Goal: Task Accomplishment & Management: Use online tool/utility

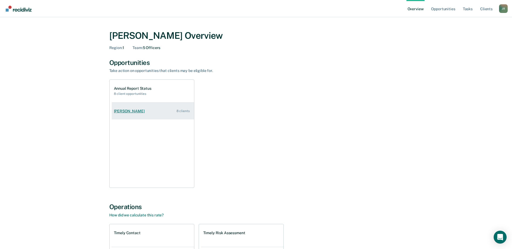
click at [132, 109] on div "[PERSON_NAME]" at bounding box center [130, 111] width 33 height 5
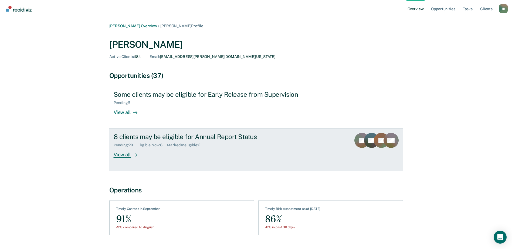
click at [159, 138] on div "8 clients may be eligible for Annual Report Status" at bounding box center [208, 137] width 189 height 8
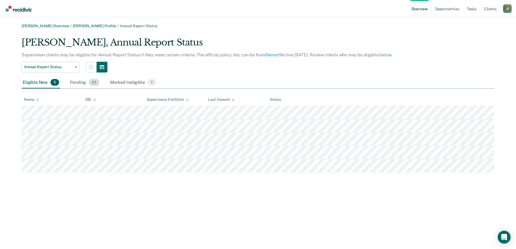
click at [77, 83] on div "Pending 23" at bounding box center [85, 83] width 32 height 12
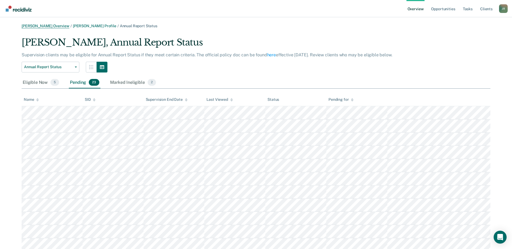
click at [53, 26] on link "[PERSON_NAME] Overview" at bounding box center [46, 26] width 48 height 5
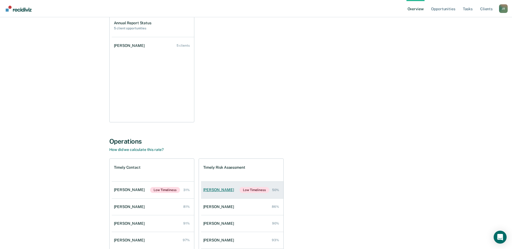
scroll to position [111, 0]
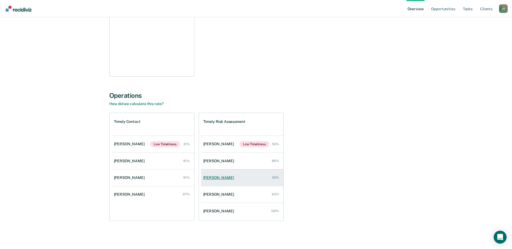
click at [213, 178] on div "[PERSON_NAME]" at bounding box center [219, 178] width 33 height 5
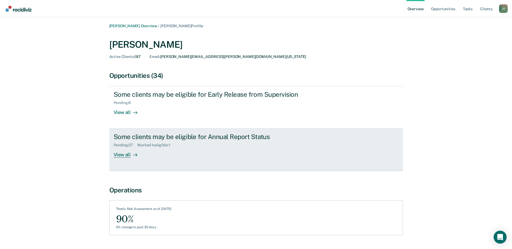
click at [152, 149] on div "Some clients may be eligible for Annual Report Status Pending : 27 Marked Ineli…" at bounding box center [215, 145] width 202 height 25
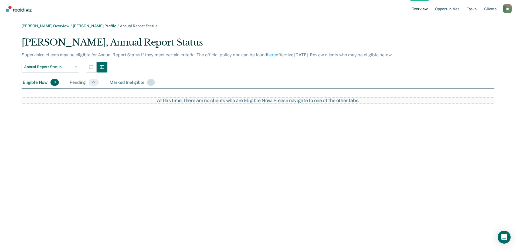
click at [123, 80] on div "Marked Ineligible 1" at bounding box center [133, 83] width 48 height 12
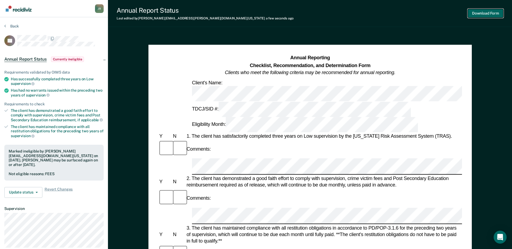
click at [485, 12] on button "Download Form" at bounding box center [486, 13] width 36 height 9
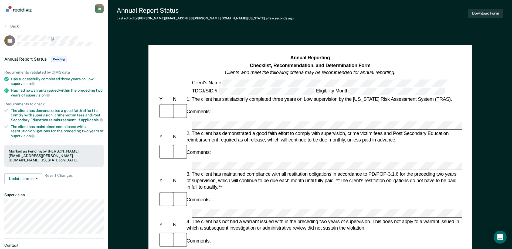
drag, startPoint x: 6, startPoint y: 23, endPoint x: 10, endPoint y: 23, distance: 3.8
click at [6, 23] on section "Back LD Annual Report Status Pending Requirements validated by OIMS data Has su…" at bounding box center [54, 150] width 108 height 266
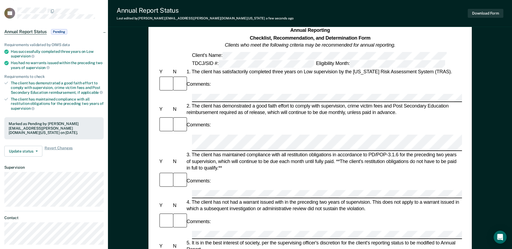
scroll to position [54, 0]
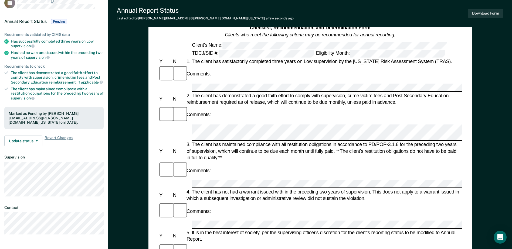
scroll to position [0, 0]
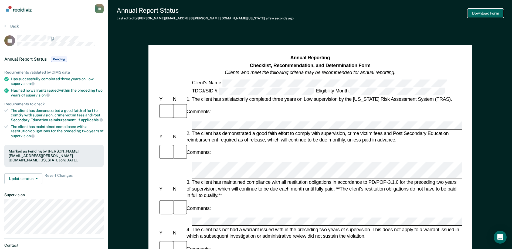
click at [496, 12] on button "Download Form" at bounding box center [486, 13] width 36 height 9
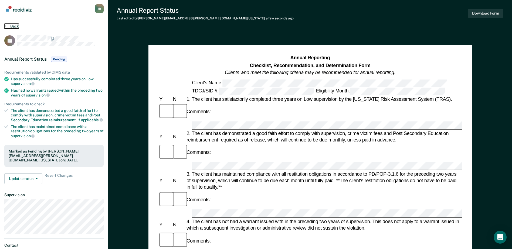
click at [12, 25] on button "Back" at bounding box center [11, 26] width 15 height 5
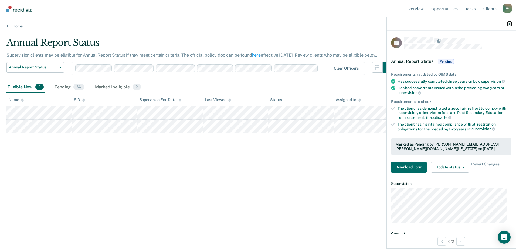
click at [510, 23] on icon "button" at bounding box center [510, 24] width 4 height 4
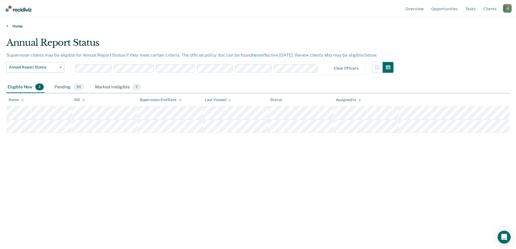
click at [15, 26] on link "Home" at bounding box center [257, 26] width 503 height 5
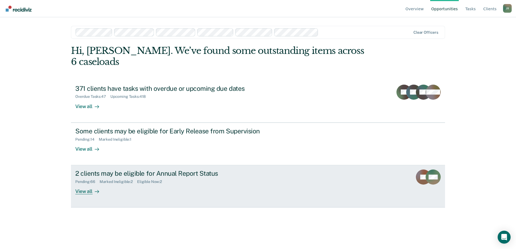
click at [109, 180] on div "Marked Ineligible : 2" at bounding box center [119, 182] width 38 height 5
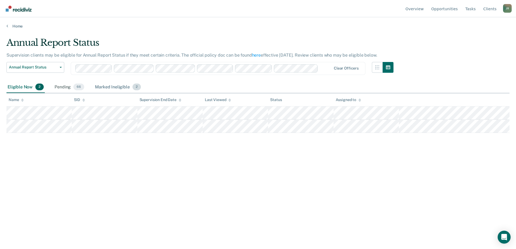
click at [106, 87] on div "Marked Ineligible 2" at bounding box center [118, 88] width 48 height 12
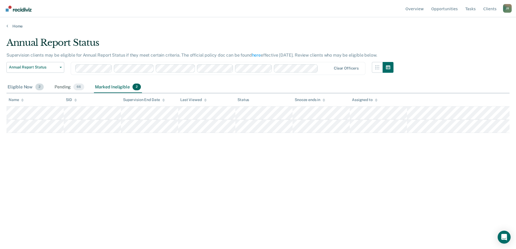
click at [20, 88] on div "Eligible Now 2" at bounding box center [25, 88] width 38 height 12
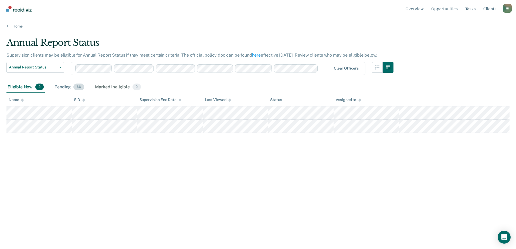
click at [62, 86] on div "Pending 66" at bounding box center [69, 88] width 32 height 12
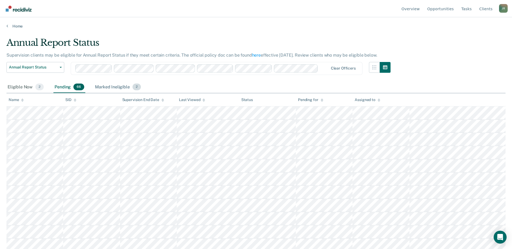
click at [114, 85] on div "Marked Ineligible 2" at bounding box center [118, 88] width 48 height 12
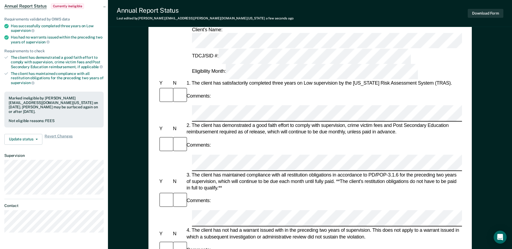
scroll to position [108, 0]
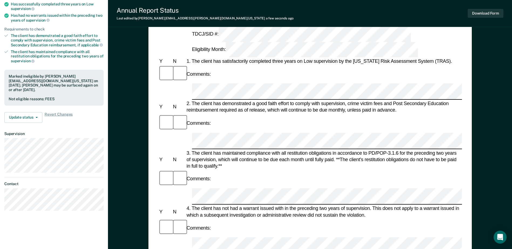
scroll to position [0, 0]
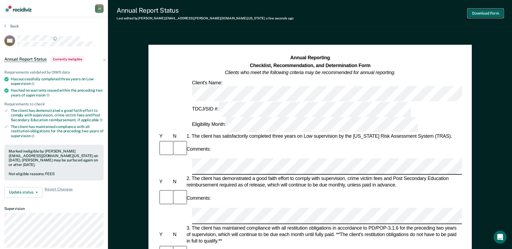
click at [489, 13] on button "Download Form" at bounding box center [486, 13] width 36 height 9
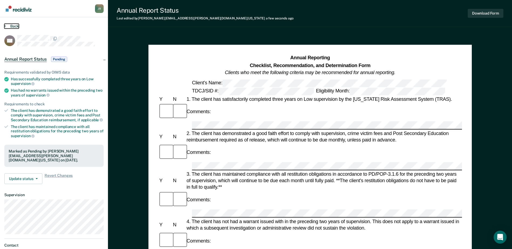
click at [6, 26] on icon at bounding box center [5, 26] width 2 height 4
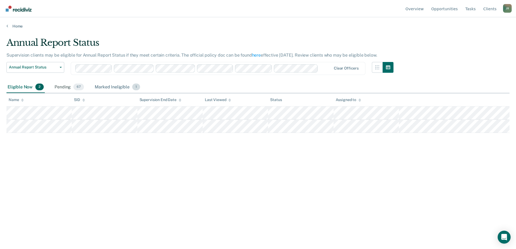
click at [121, 86] on div "Marked Ineligible 1" at bounding box center [118, 88] width 48 height 12
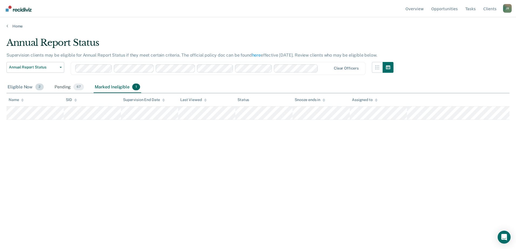
click at [19, 87] on div "Eligible Now 2" at bounding box center [25, 88] width 38 height 12
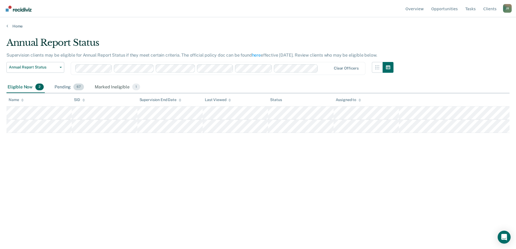
click at [61, 86] on div "Pending 67" at bounding box center [69, 88] width 32 height 12
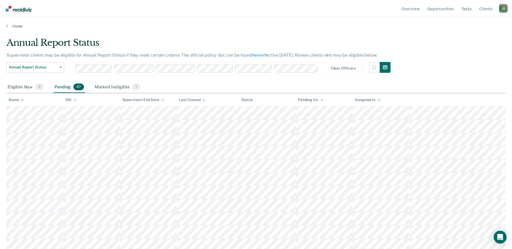
click at [367, 100] on div "Assigned to" at bounding box center [367, 100] width 25 height 5
click at [18, 86] on div "Eligible Now 2" at bounding box center [25, 88] width 38 height 12
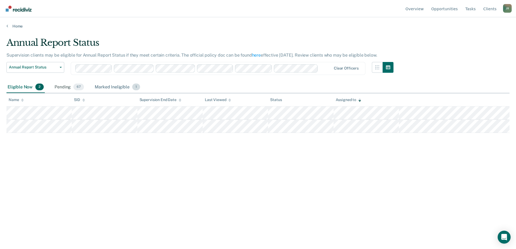
click at [106, 87] on div "Marked Ineligible 1" at bounding box center [118, 88] width 48 height 12
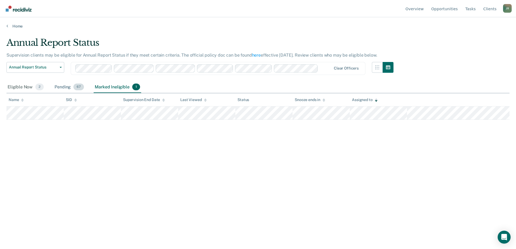
click at [59, 87] on div "Pending 67" at bounding box center [69, 88] width 32 height 12
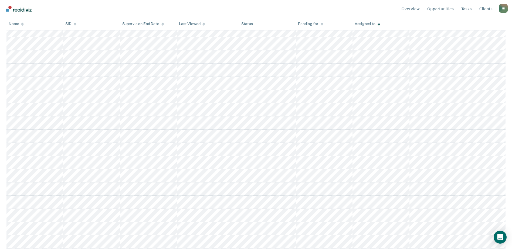
scroll to position [567, 0]
